Goal: Information Seeking & Learning: Understand process/instructions

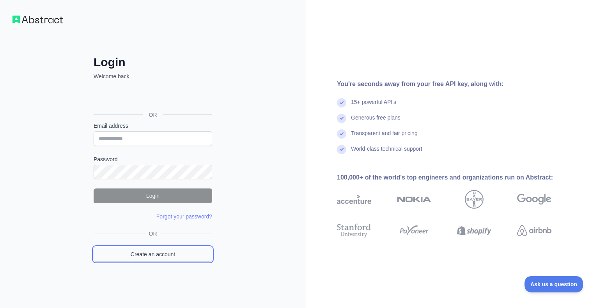
click at [150, 256] on link "Create an account" at bounding box center [153, 254] width 118 height 15
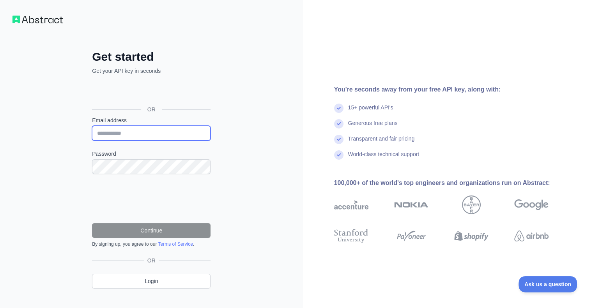
click at [133, 136] on input "Email address" at bounding box center [151, 133] width 118 height 15
type input "**********"
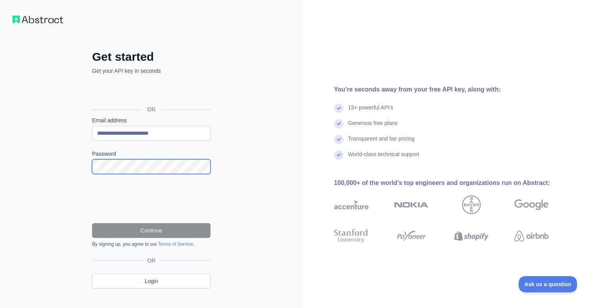
scroll to position [11, 0]
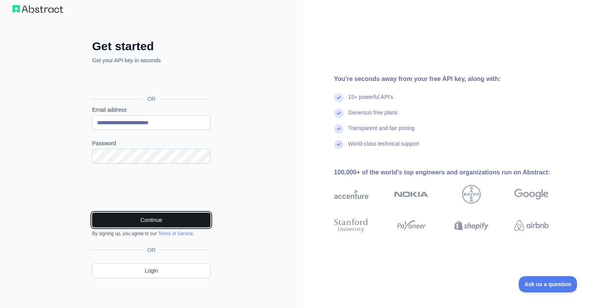
click at [140, 222] on button "Continue" at bounding box center [151, 220] width 118 height 15
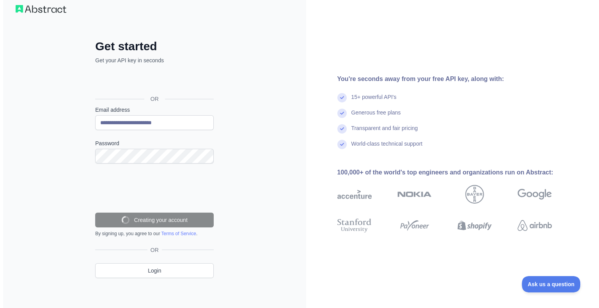
scroll to position [0, 0]
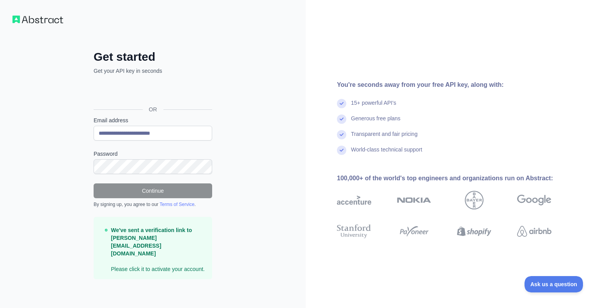
click at [26, 17] on img at bounding box center [37, 20] width 51 height 8
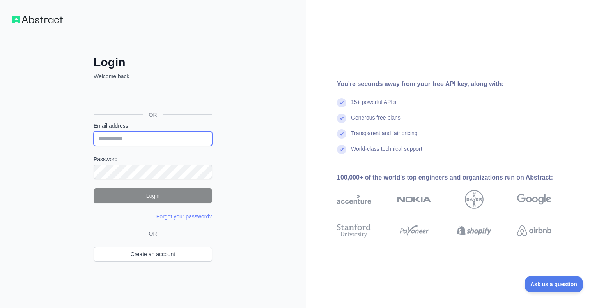
type input "**********"
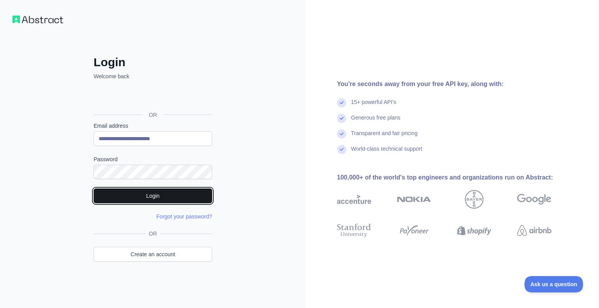
click at [134, 199] on button "Login" at bounding box center [153, 196] width 118 height 15
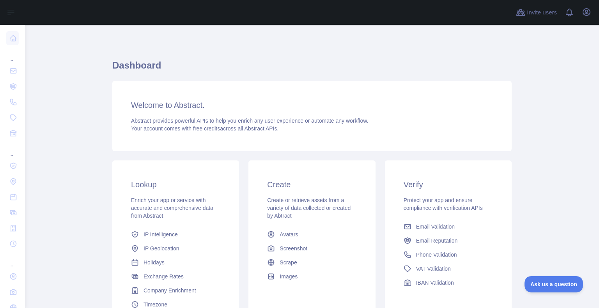
scroll to position [74, 0]
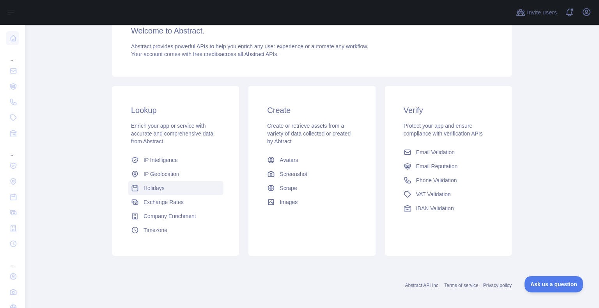
click at [157, 185] on span "Holidays" at bounding box center [153, 188] width 21 height 8
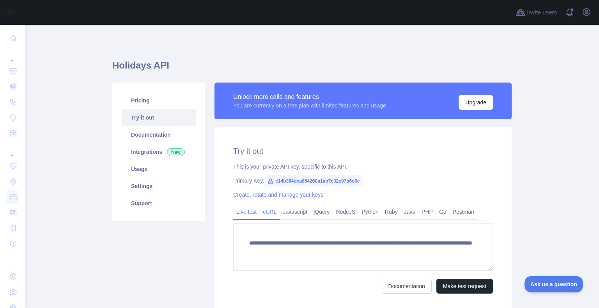
click at [269, 213] on link "cURL" at bounding box center [270, 212] width 20 height 12
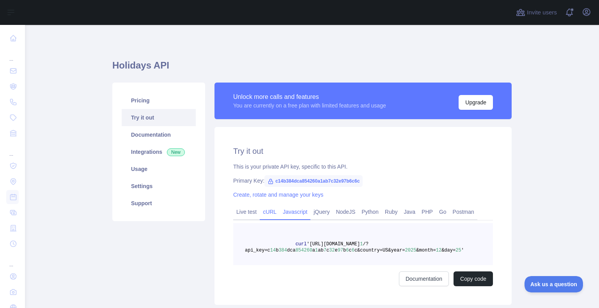
click at [298, 210] on link "Javascript" at bounding box center [294, 212] width 31 height 12
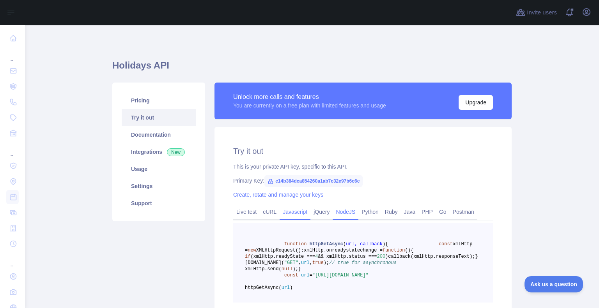
click at [343, 211] on link "NodeJS" at bounding box center [345, 212] width 26 height 12
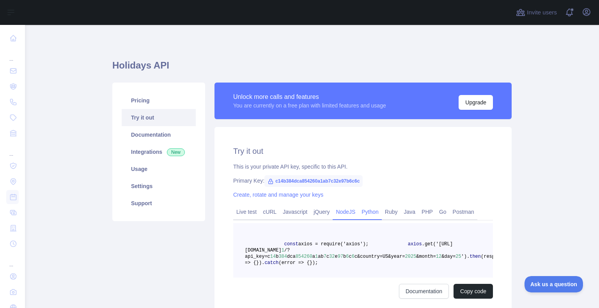
click at [368, 214] on link "Python" at bounding box center [369, 212] width 23 height 12
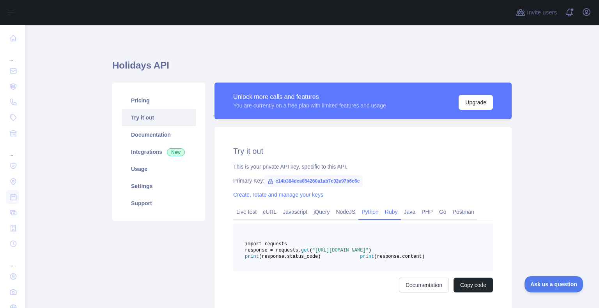
click at [389, 212] on link "Ruby" at bounding box center [391, 212] width 19 height 12
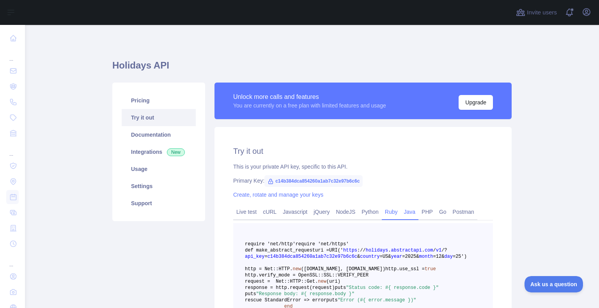
click at [407, 212] on link "Java" at bounding box center [410, 212] width 18 height 12
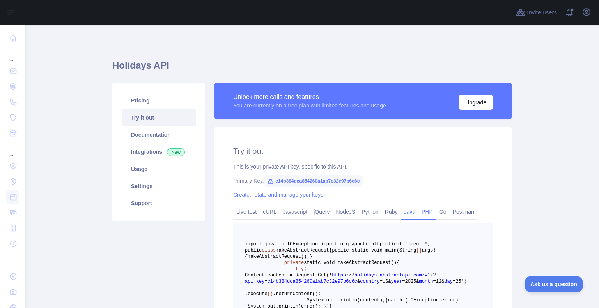
click at [424, 210] on link "PHP" at bounding box center [427, 212] width 18 height 12
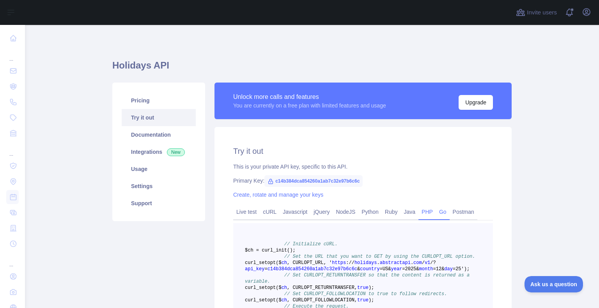
click at [438, 214] on link "Go" at bounding box center [443, 212] width 14 height 12
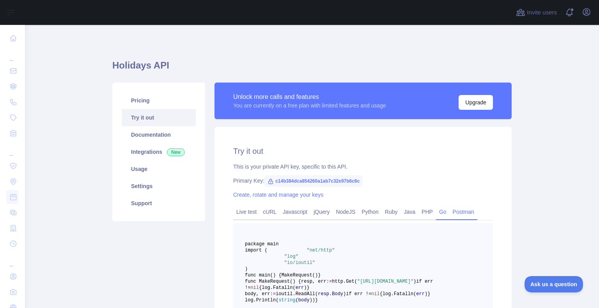
click at [454, 211] on link "Postman" at bounding box center [463, 212] width 28 height 12
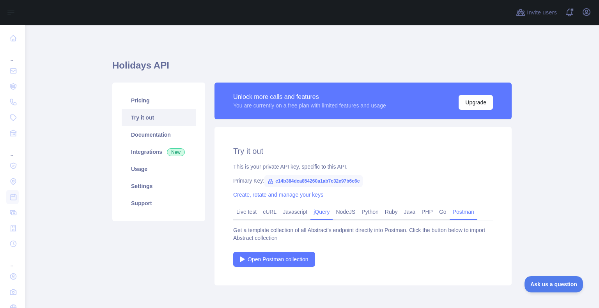
click at [316, 209] on link "jQuery" at bounding box center [321, 212] width 22 height 12
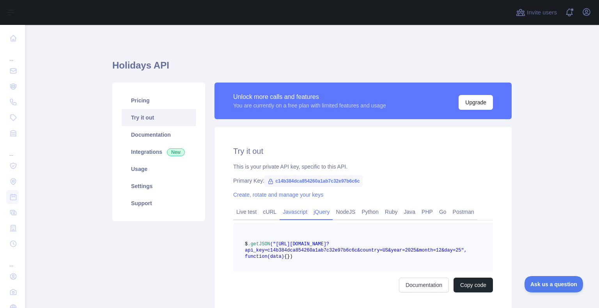
click at [280, 215] on link "Javascript" at bounding box center [294, 212] width 31 height 12
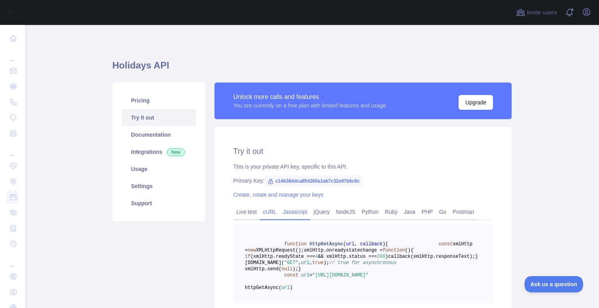
click at [265, 214] on link "cURL" at bounding box center [270, 212] width 20 height 12
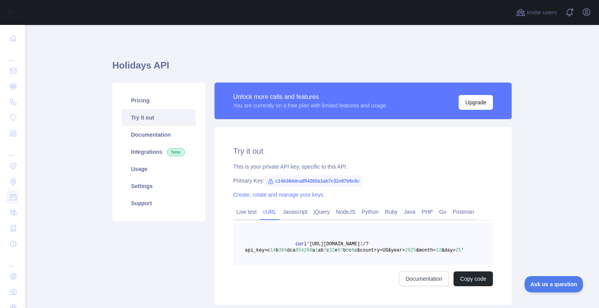
scroll to position [26, 0]
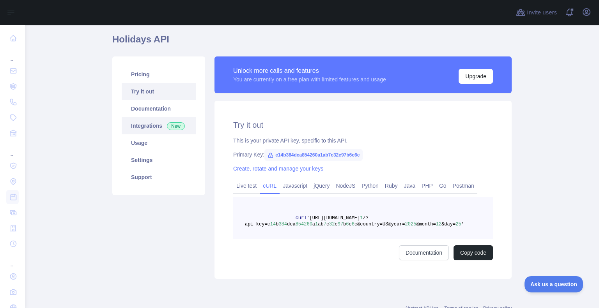
click at [146, 128] on link "Integrations New" at bounding box center [159, 125] width 74 height 17
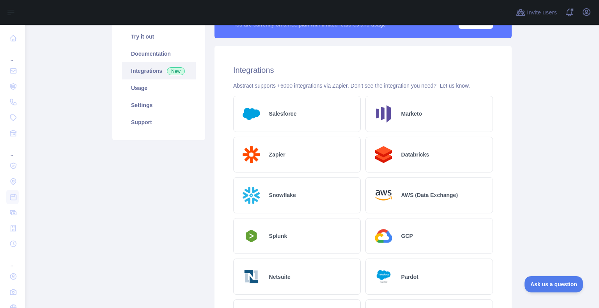
scroll to position [56, 0]
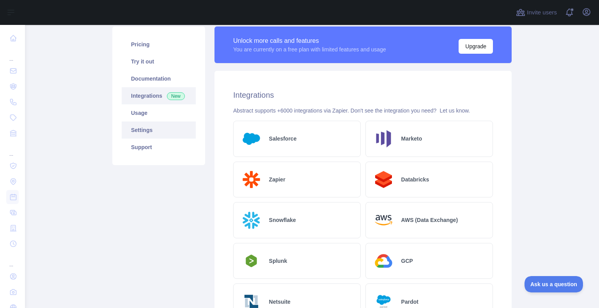
click at [137, 134] on link "Settings" at bounding box center [159, 130] width 74 height 17
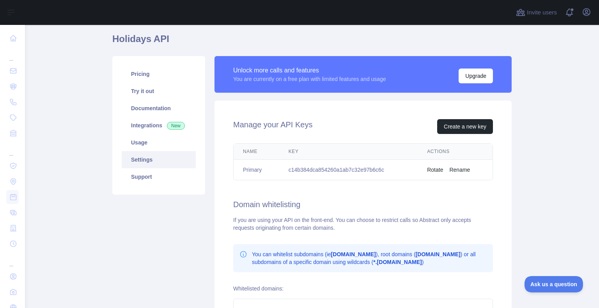
scroll to position [23, 0]
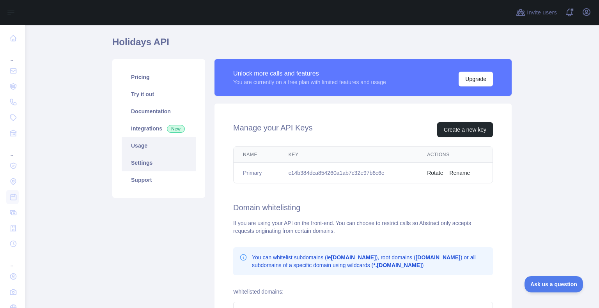
click at [152, 148] on link "Usage" at bounding box center [159, 145] width 74 height 17
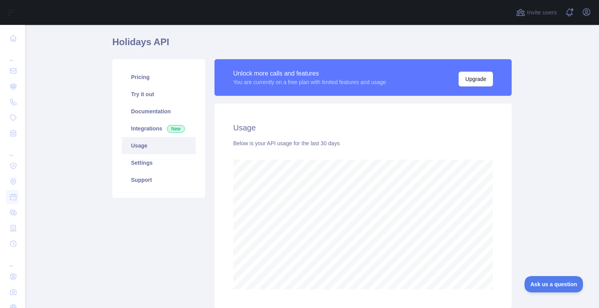
scroll to position [283, 567]
click at [134, 71] on link "Pricing" at bounding box center [159, 77] width 74 height 17
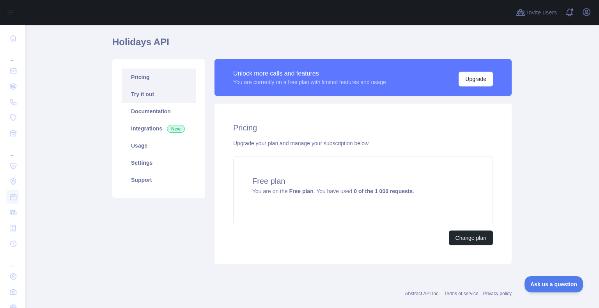
click at [125, 93] on link "Try it out" at bounding box center [159, 94] width 74 height 17
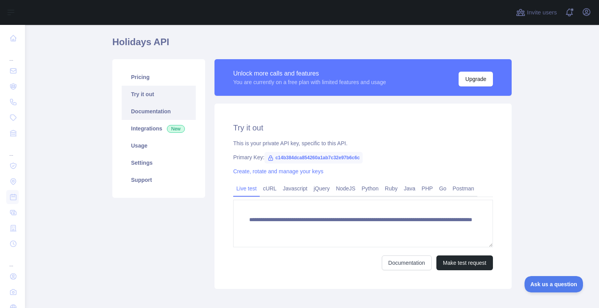
click at [136, 109] on link "Documentation" at bounding box center [159, 111] width 74 height 17
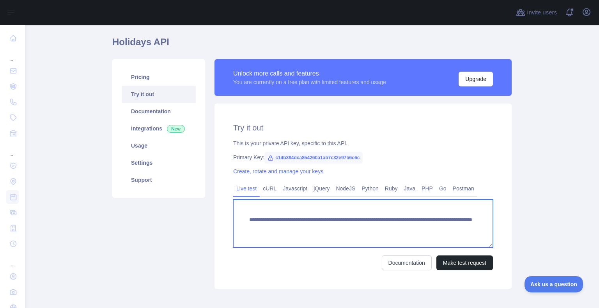
drag, startPoint x: 332, startPoint y: 218, endPoint x: 245, endPoint y: 218, distance: 87.7
click at [245, 218] on textarea "**********" at bounding box center [363, 224] width 260 height 48
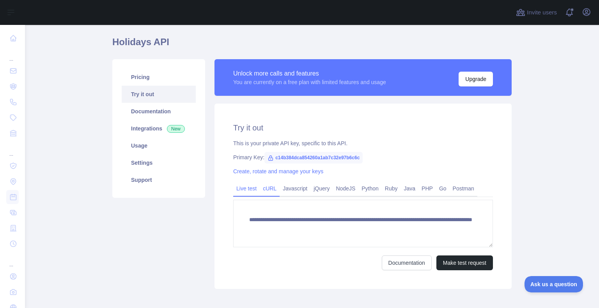
click at [265, 189] on link "cURL" at bounding box center [270, 188] width 20 height 12
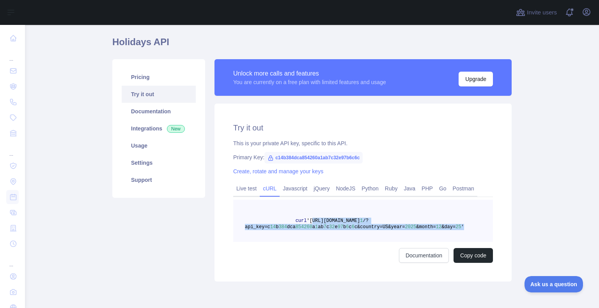
drag, startPoint x: 446, startPoint y: 229, endPoint x: 304, endPoint y: 223, distance: 142.4
click at [304, 223] on pre "curl '[URL][DOMAIN_NAME] 1 /?api_key=c 14 b 384 dca 854260 a 1 ab 7 c 32 e 97 b…" at bounding box center [363, 221] width 260 height 42
click at [446, 228] on pre "curl '[URL][DOMAIN_NAME] 1 /?api_key=c 14 b 384 dca 854260 a 1 ab 7 c 32 e 97 b…" at bounding box center [363, 221] width 260 height 42
drag, startPoint x: 440, startPoint y: 228, endPoint x: 304, endPoint y: 220, distance: 136.6
click at [304, 220] on span "curl '[URL][DOMAIN_NAME] 1 /?api_key=c 14 b 384 dca 854260 a 1 ab 7 c 32 e 97 b…" at bounding box center [354, 224] width 219 height 12
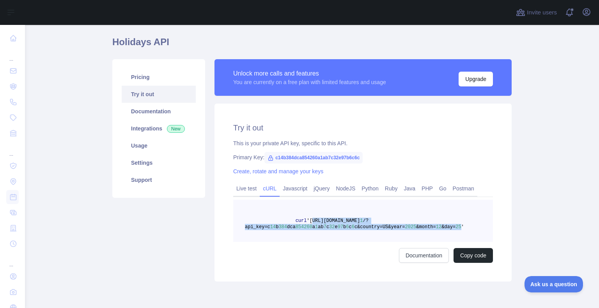
copy span "[URL][DOMAIN_NAME] 1 /?api_key=c 14 b 384 dca 854260 a 1 ab 7 c 32 e 97 b 6 c 6…"
click at [241, 192] on link "Live test" at bounding box center [246, 188] width 27 height 12
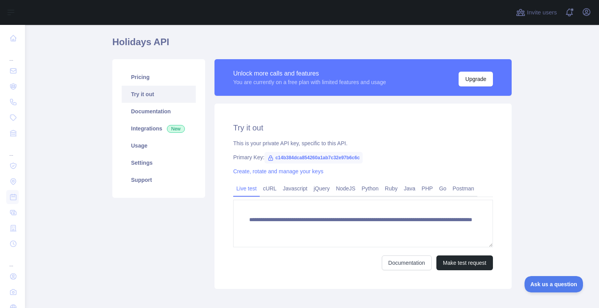
scroll to position [8, 0]
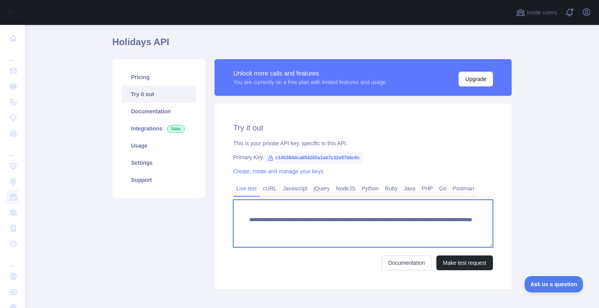
drag, startPoint x: 259, startPoint y: 229, endPoint x: 246, endPoint y: 209, distance: 24.2
click at [246, 209] on textarea "**********" at bounding box center [363, 224] width 260 height 48
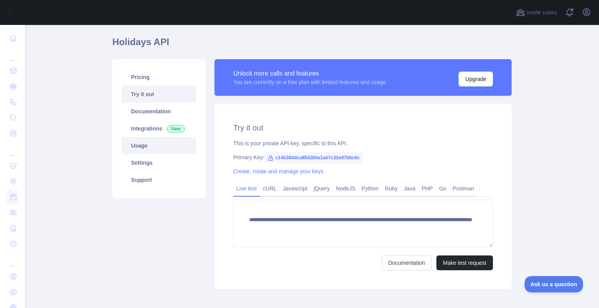
click at [142, 143] on link "Usage" at bounding box center [159, 145] width 74 height 17
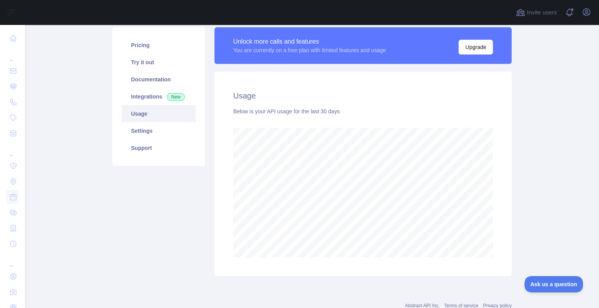
scroll to position [42, 0]
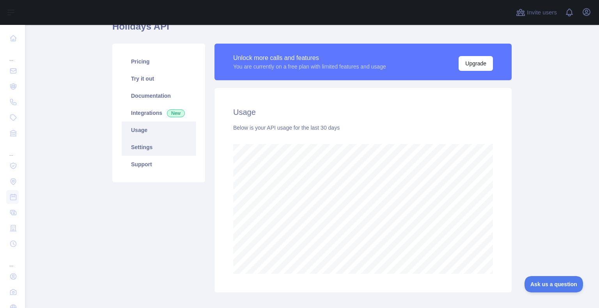
click at [152, 145] on link "Settings" at bounding box center [159, 147] width 74 height 17
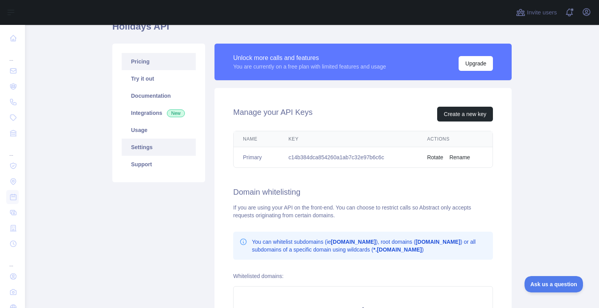
click at [132, 67] on link "Pricing" at bounding box center [159, 61] width 74 height 17
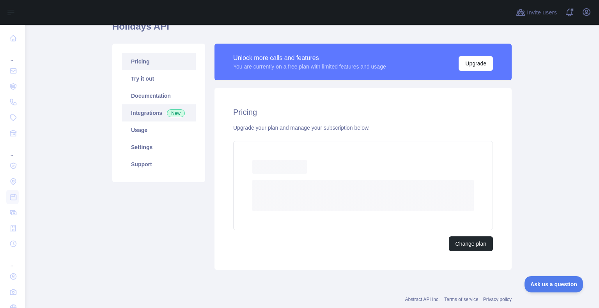
scroll to position [36, 0]
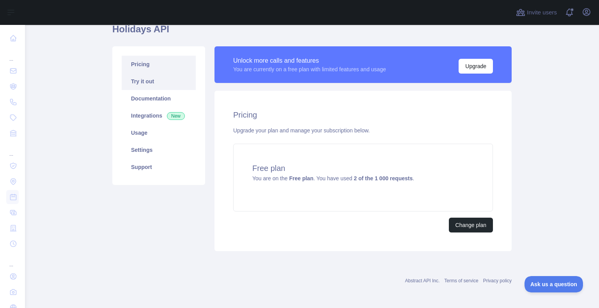
click at [141, 83] on link "Try it out" at bounding box center [159, 81] width 74 height 17
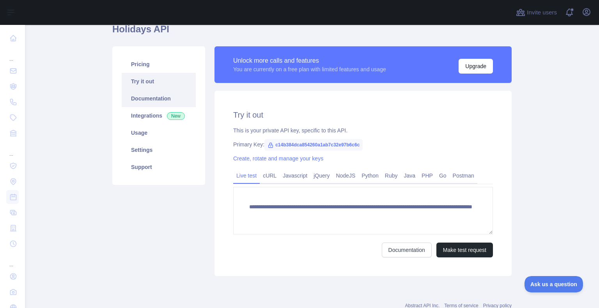
click at [150, 103] on link "Documentation" at bounding box center [159, 98] width 74 height 17
